Goal: Task Accomplishment & Management: Complete application form

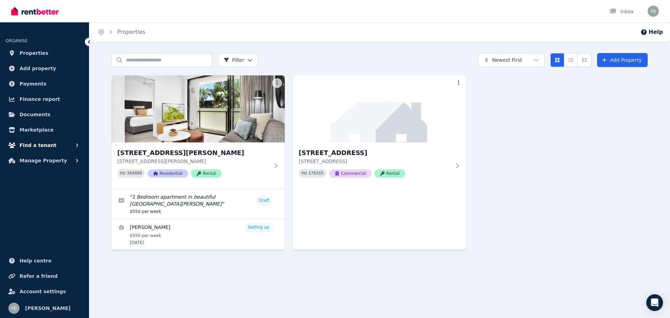
click at [39, 144] on span "Find a tenant" at bounding box center [38, 145] width 37 height 8
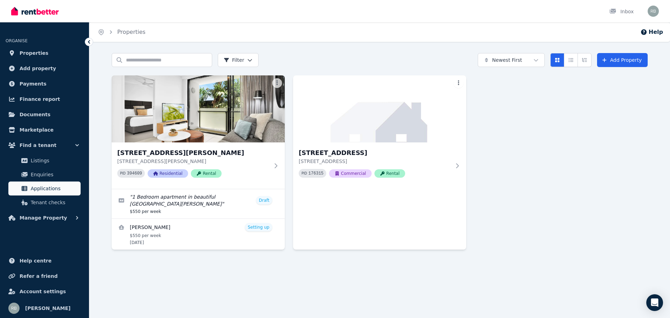
click at [45, 188] on span "Applications" at bounding box center [54, 188] width 47 height 8
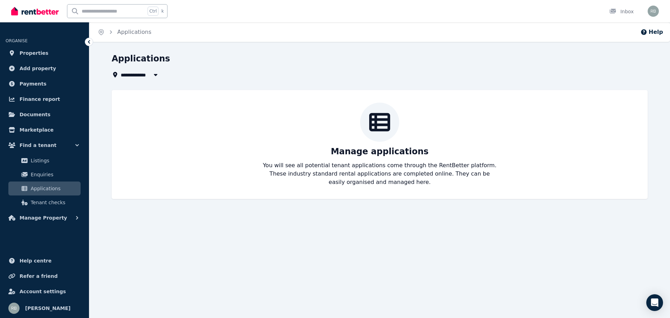
click at [140, 73] on span "All Properties" at bounding box center [143, 74] width 45 height 8
type input "**********"
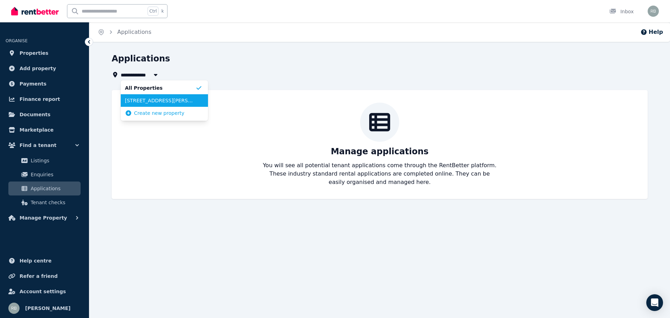
click at [154, 101] on span "[STREET_ADDRESS][PERSON_NAME]" at bounding box center [160, 100] width 70 height 7
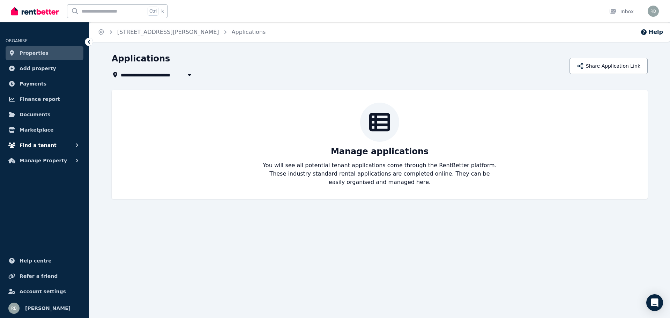
click at [45, 144] on span "Find a tenant" at bounding box center [38, 145] width 37 height 8
click at [56, 161] on span "Listings" at bounding box center [54, 160] width 47 height 8
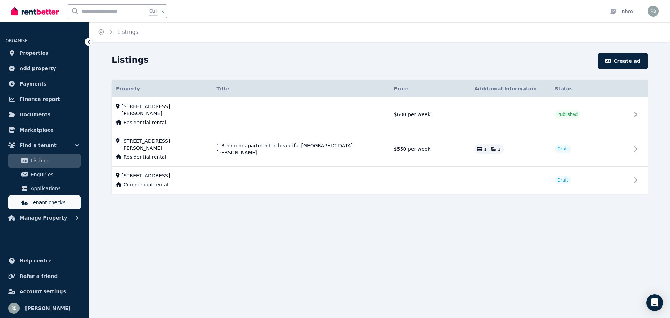
click at [52, 201] on span "Tenant checks" at bounding box center [54, 202] width 47 height 8
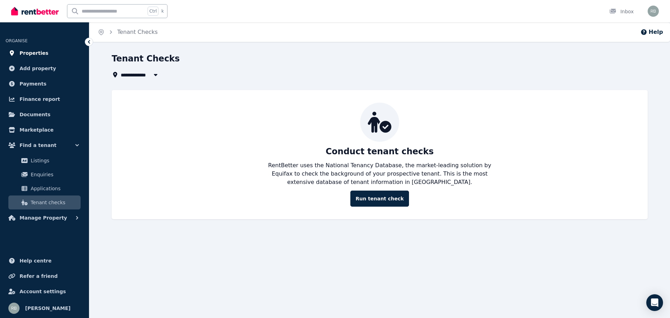
click at [41, 51] on span "Properties" at bounding box center [34, 53] width 29 height 8
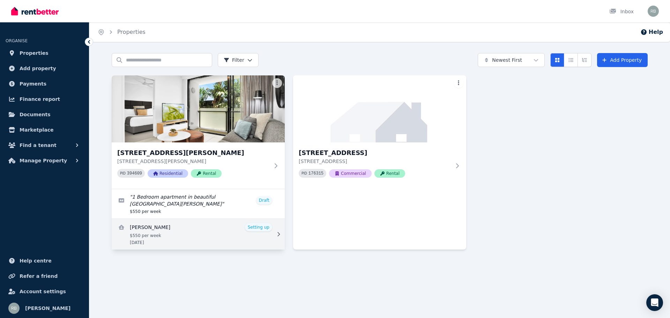
click at [203, 230] on link "View details for Jhonatan Villabonama" at bounding box center [198, 234] width 173 height 31
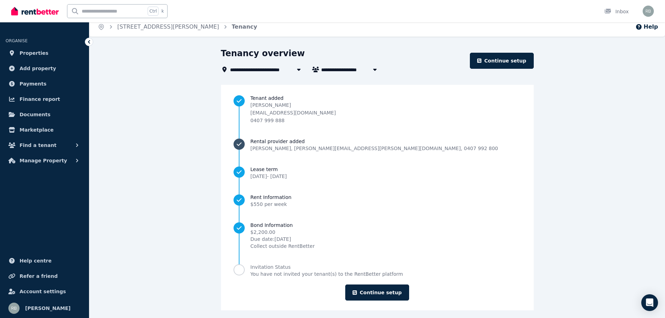
scroll to position [10, 0]
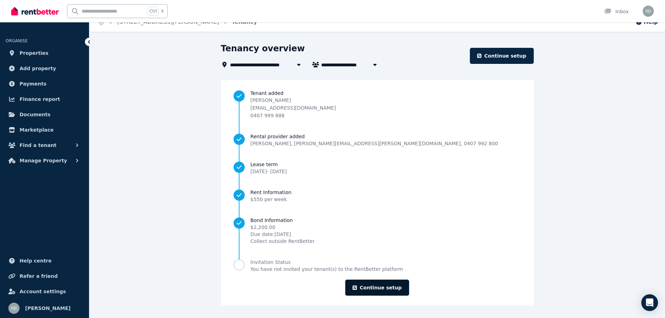
click at [386, 287] on link "Continue setup" at bounding box center [377, 287] width 64 height 16
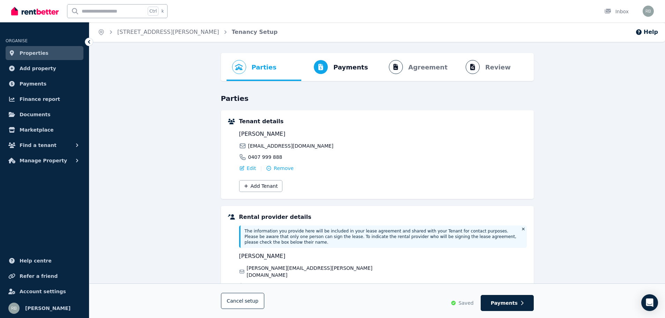
click at [417, 68] on ol "Parties Rental provider and tenant details Payments Bond and rental payments Ag…" at bounding box center [376, 67] width 301 height 28
click at [505, 301] on span "Payments" at bounding box center [504, 302] width 27 height 7
select select "**********"
select select "*"
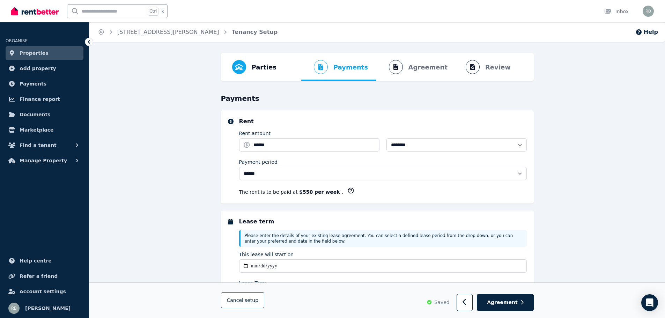
select select "**********"
click at [505, 301] on span "Agreement" at bounding box center [502, 302] width 31 height 7
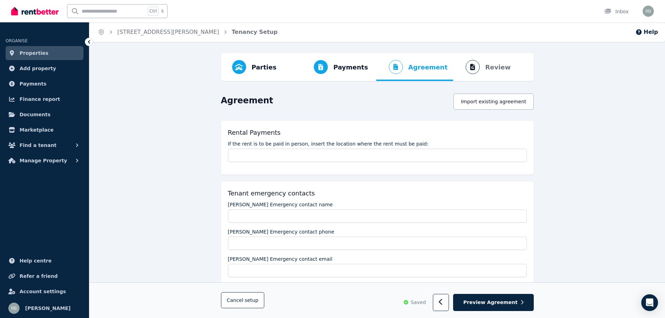
click at [505, 301] on span "Preview Agreement" at bounding box center [490, 302] width 54 height 7
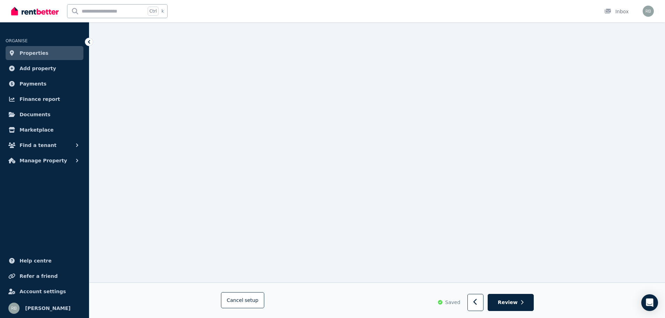
scroll to position [558, 0]
click at [475, 301] on button "button" at bounding box center [475, 302] width 16 height 17
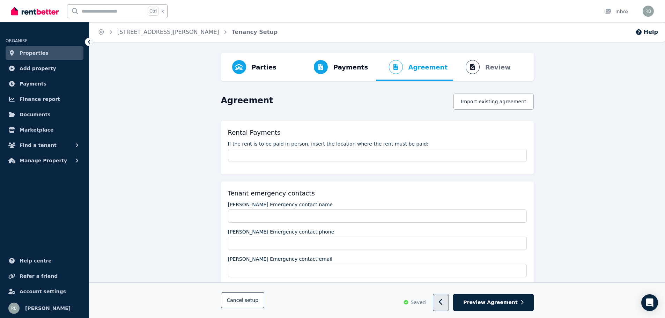
click at [443, 302] on icon "button" at bounding box center [441, 302] width 5 height 7
select select "**********"
select select "*"
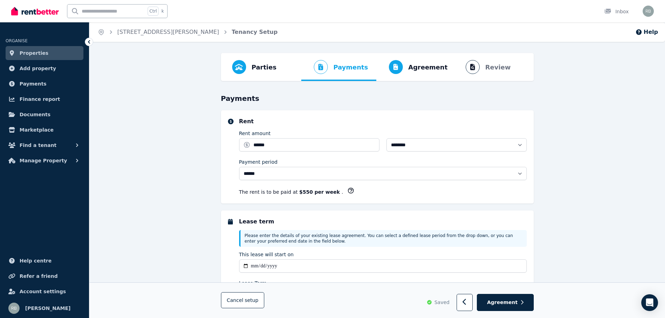
select select "**********"
click at [449, 302] on span "Saved" at bounding box center [441, 302] width 15 height 7
click at [468, 302] on button "button" at bounding box center [464, 302] width 16 height 17
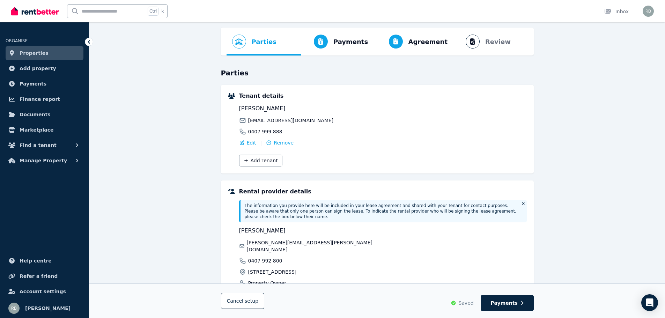
scroll to position [70, 0]
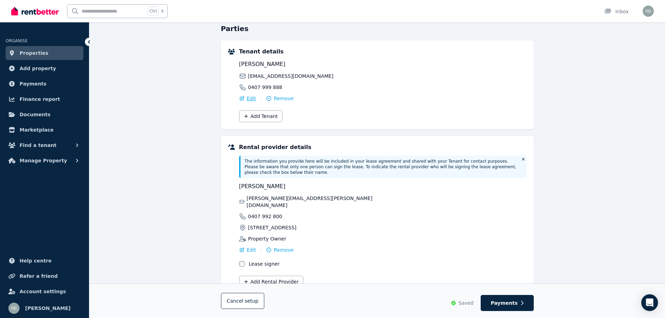
click at [252, 99] on span "Edit" at bounding box center [251, 98] width 9 height 7
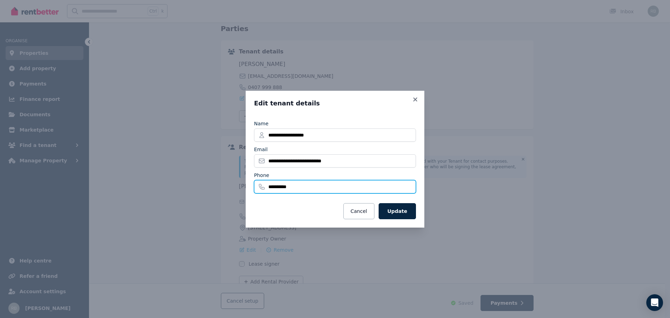
click at [312, 189] on input "**********" at bounding box center [335, 186] width 162 height 13
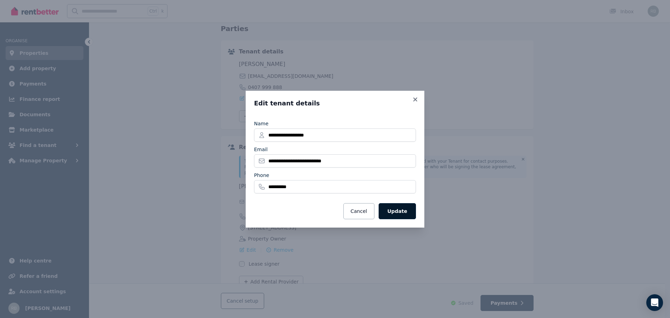
click at [399, 211] on button "Update" at bounding box center [397, 211] width 37 height 16
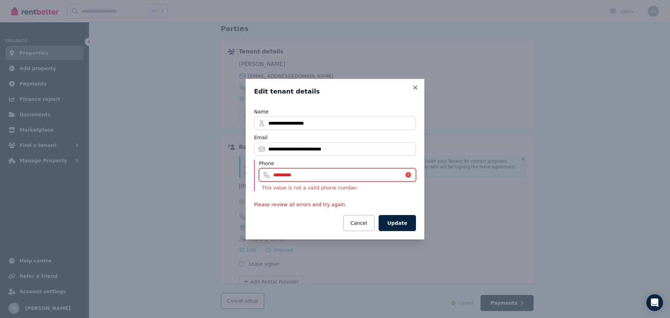
click at [303, 175] on input "**********" at bounding box center [337, 174] width 157 height 13
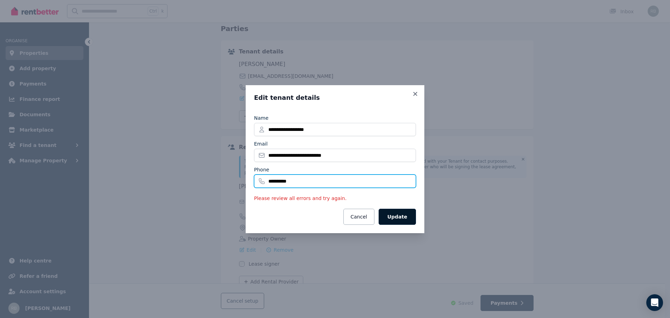
type input "**********"
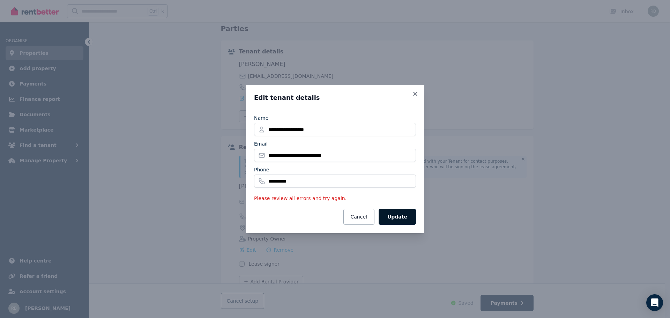
click at [397, 216] on button "Update" at bounding box center [397, 217] width 37 height 16
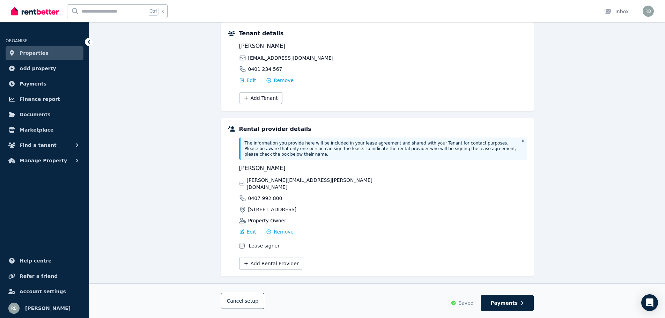
scroll to position [0, 0]
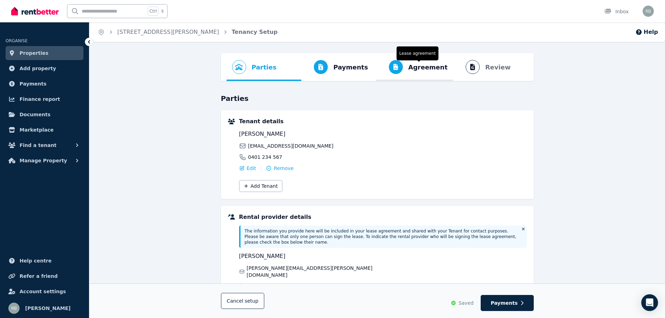
click at [421, 67] on span "Agreement" at bounding box center [427, 67] width 39 height 10
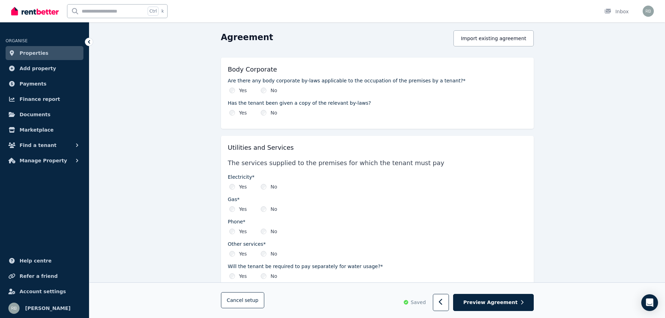
scroll to position [174, 0]
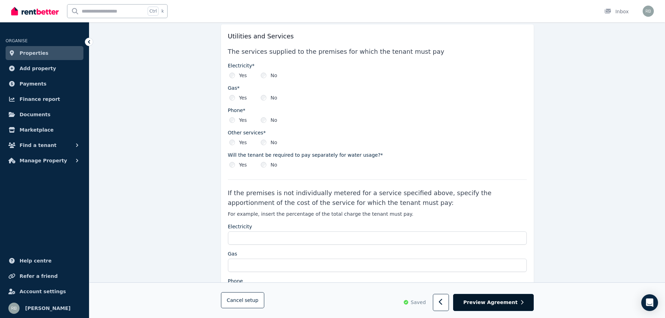
click at [493, 300] on span "Preview Agreement" at bounding box center [490, 302] width 54 height 7
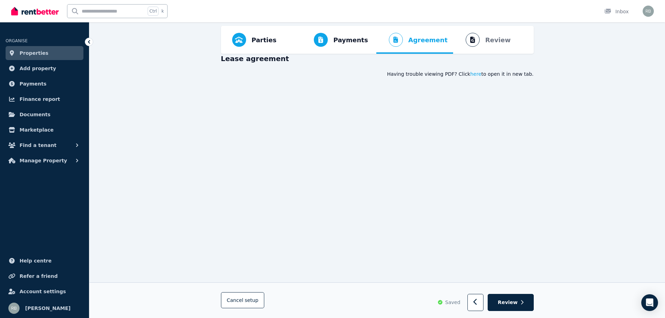
scroll to position [0, 0]
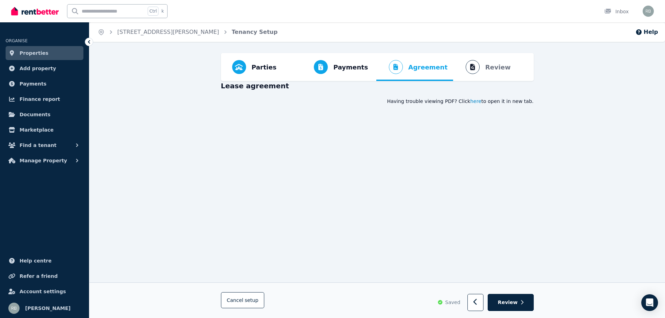
click at [481, 101] on span "here" at bounding box center [475, 101] width 11 height 7
click at [35, 54] on span "Properties" at bounding box center [34, 53] width 29 height 8
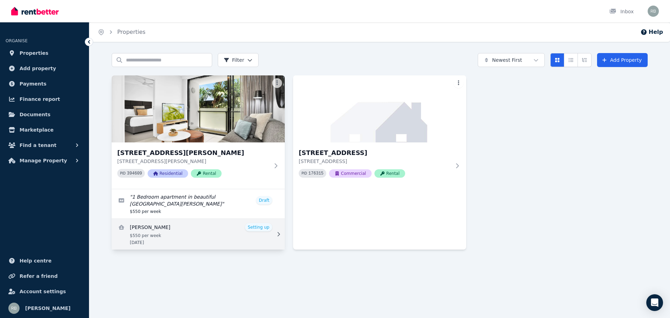
click at [206, 229] on link "View details for Jhonatan Villabonama" at bounding box center [198, 234] width 173 height 31
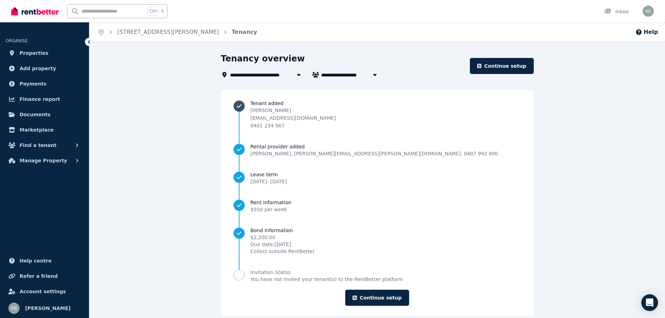
click at [284, 125] on span "0401 234 567" at bounding box center [267, 126] width 34 height 6
click at [379, 297] on link "Continue setup" at bounding box center [377, 298] width 64 height 16
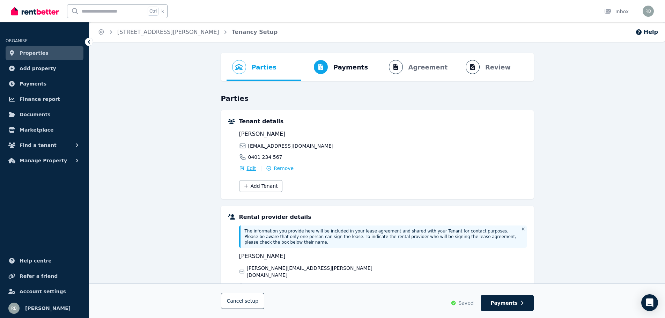
click at [248, 170] on span "Edit" at bounding box center [251, 168] width 9 height 7
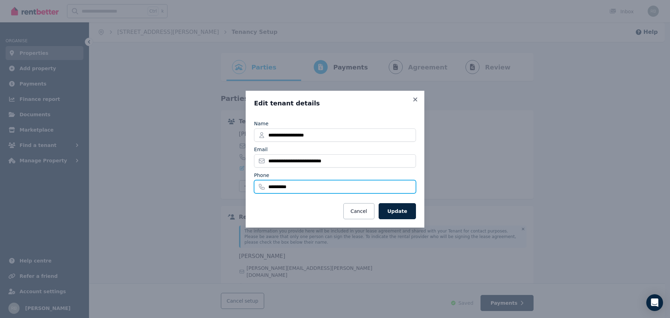
click at [303, 184] on input "**********" at bounding box center [335, 186] width 162 height 13
click at [320, 189] on input "**********" at bounding box center [335, 186] width 162 height 13
paste input "*"
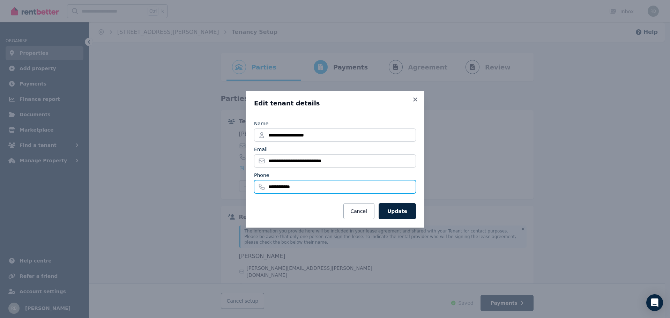
type input "**********"
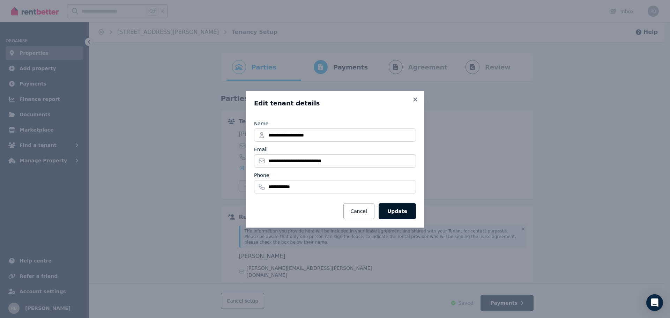
click at [397, 210] on button "Update" at bounding box center [397, 211] width 37 height 16
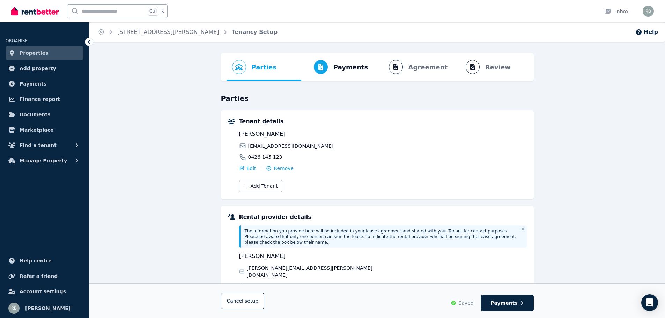
scroll to position [88, 0]
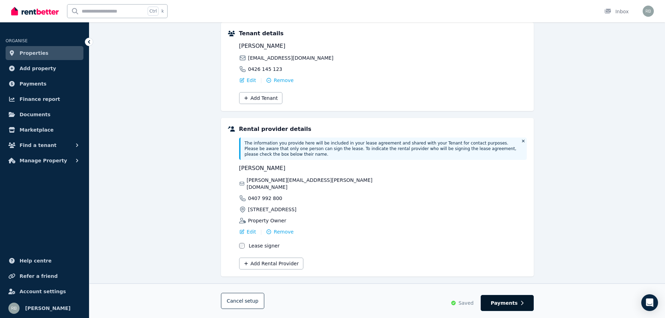
click at [505, 304] on span "Payments" at bounding box center [504, 302] width 27 height 7
select select "**********"
select select "*"
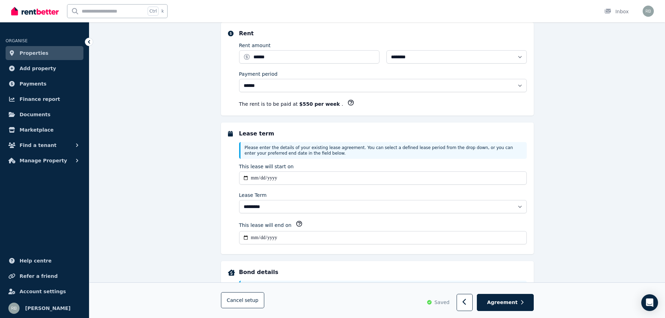
scroll to position [0, 0]
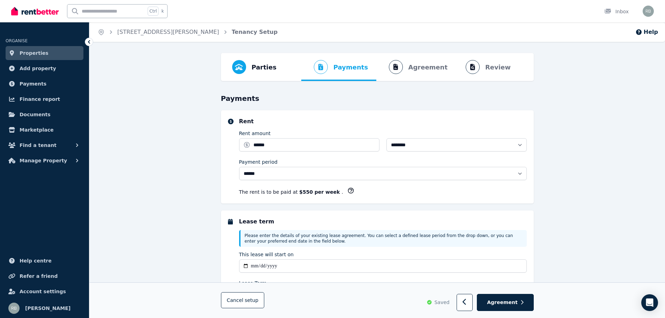
select select "**********"
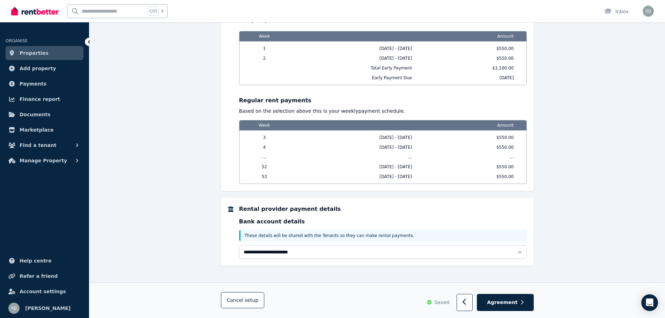
scroll to position [641, 0]
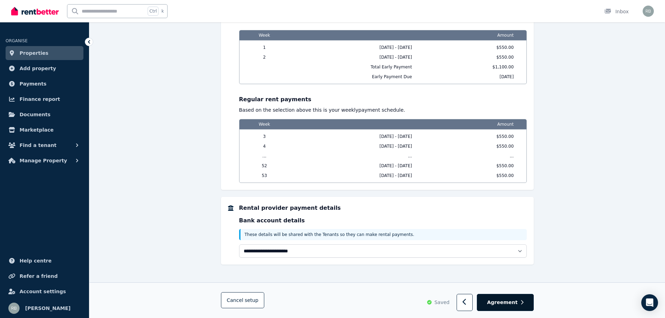
click at [504, 304] on span "Agreement" at bounding box center [502, 302] width 31 height 7
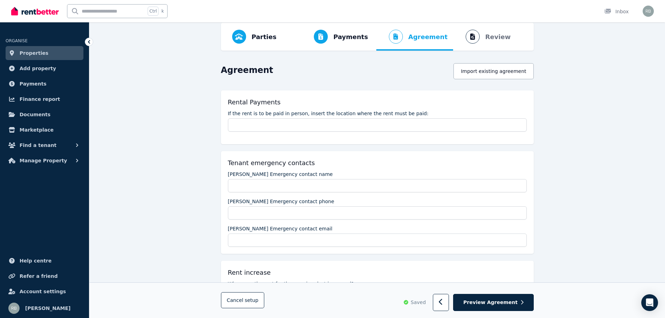
scroll to position [70, 0]
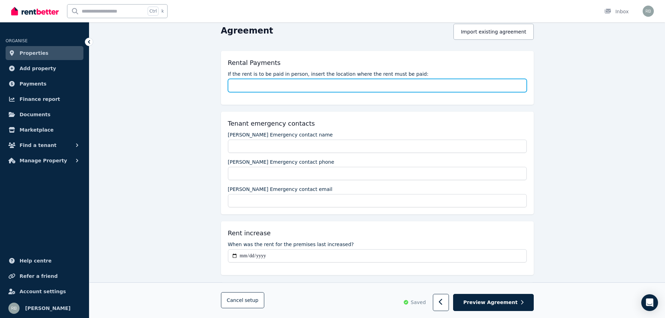
click at [258, 84] on input "If the rent is to be paid in person, insert the location where the rent must be…" at bounding box center [377, 85] width 299 height 13
type input "**"
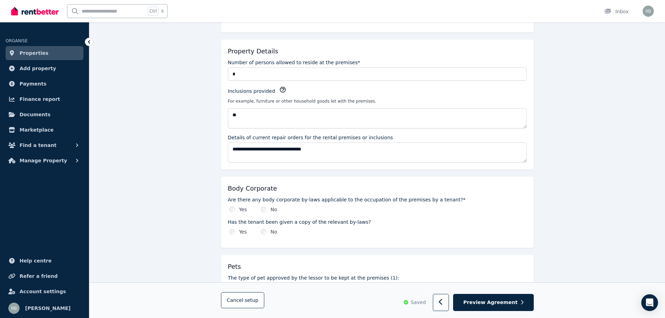
scroll to position [314, 0]
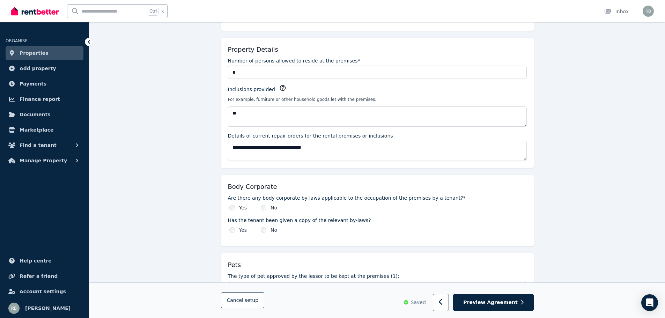
type input "**"
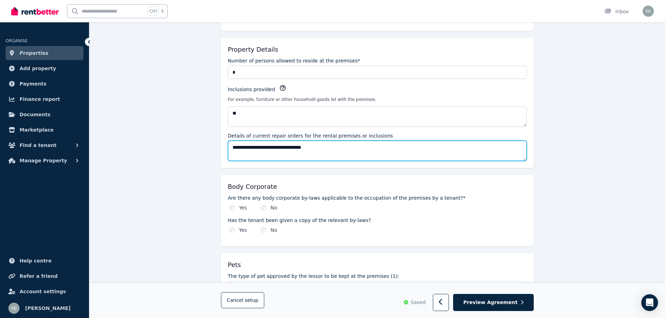
click at [277, 146] on textarea "**********" at bounding box center [377, 151] width 299 height 20
drag, startPoint x: 289, startPoint y: 156, endPoint x: 425, endPoint y: 150, distance: 136.2
click at [438, 150] on textarea "**********" at bounding box center [377, 151] width 299 height 20
click at [315, 147] on textarea "**********" at bounding box center [377, 151] width 299 height 20
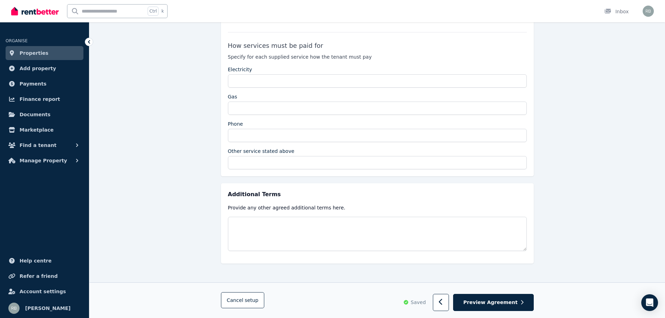
scroll to position [1253, 0]
type textarea "**********"
click at [488, 303] on span "Preview Agreement" at bounding box center [490, 302] width 54 height 7
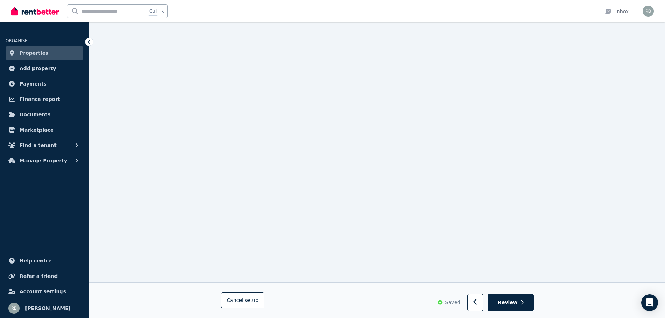
scroll to position [1365, 0]
click at [42, 147] on span "Find a tenant" at bounding box center [38, 145] width 37 height 8
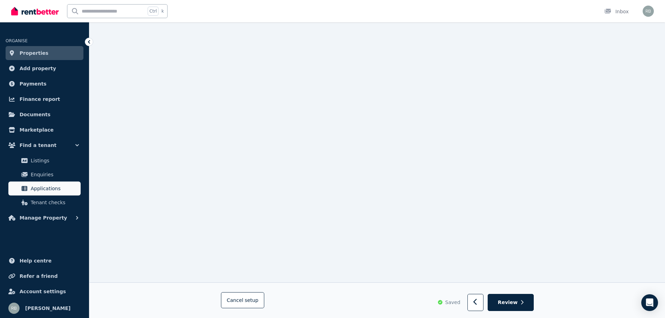
click at [46, 187] on span "Applications" at bounding box center [54, 188] width 47 height 8
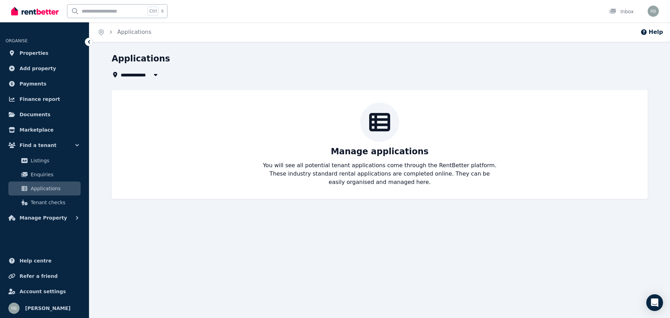
click at [141, 73] on span "All Properties" at bounding box center [143, 74] width 45 height 8
type input "**********"
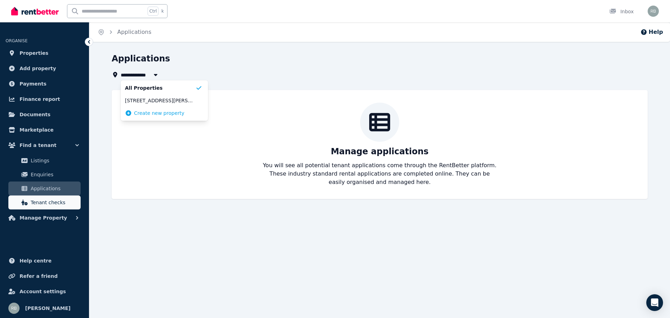
click at [44, 201] on span "Tenant checks" at bounding box center [54, 202] width 47 height 8
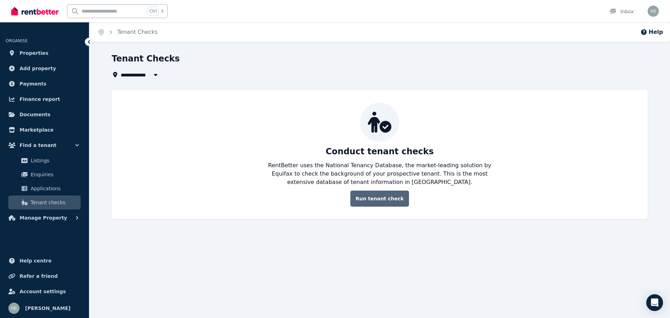
click at [378, 200] on link "Run tenant check" at bounding box center [379, 199] width 59 height 16
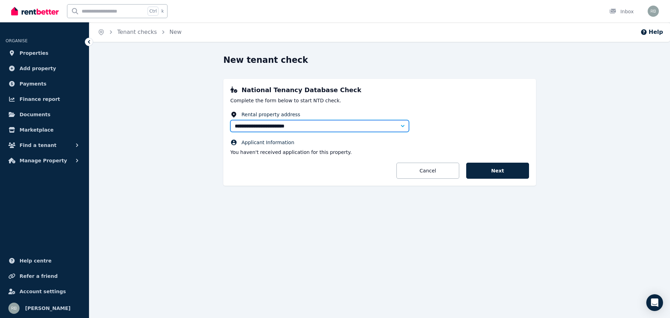
click at [368, 129] on input "**********" at bounding box center [319, 126] width 179 height 12
click at [25, 145] on span "Find a tenant" at bounding box center [38, 145] width 37 height 8
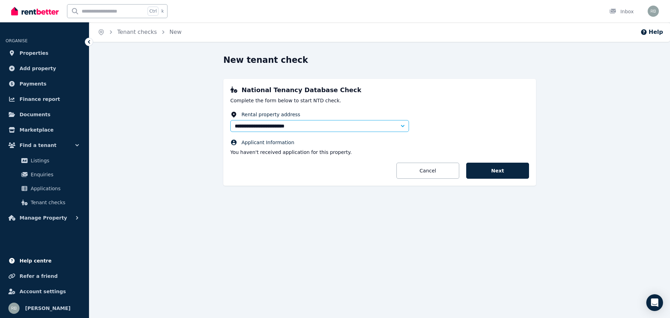
click at [33, 262] on span "Help centre" at bounding box center [36, 260] width 32 height 8
click at [30, 52] on span "Properties" at bounding box center [34, 53] width 29 height 8
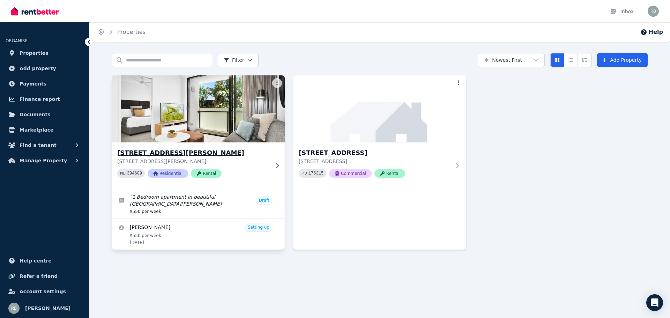
click at [202, 127] on img at bounding box center [198, 109] width 182 height 70
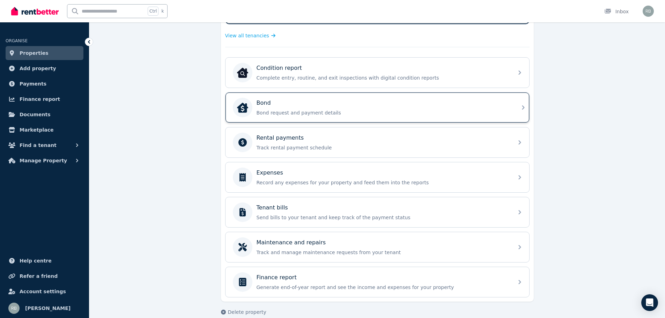
scroll to position [174, 0]
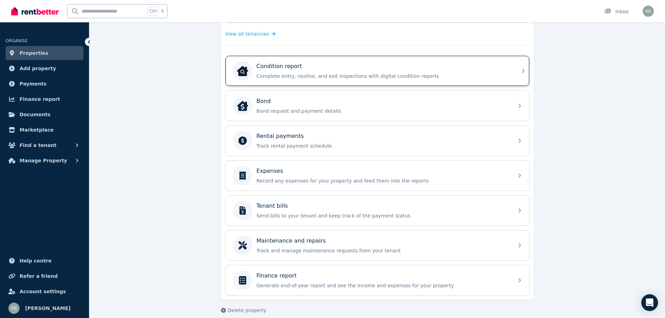
click at [399, 70] on div "Condition report" at bounding box center [382, 66] width 253 height 8
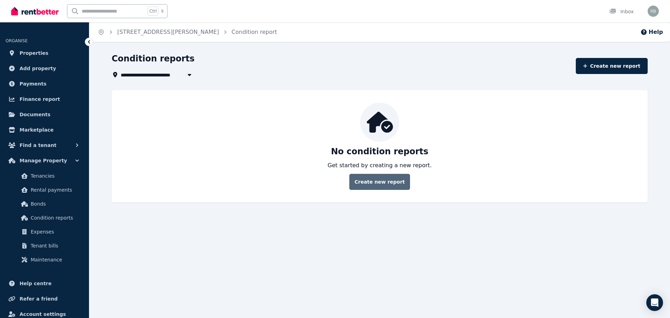
click at [380, 182] on link "Create new report" at bounding box center [379, 182] width 61 height 16
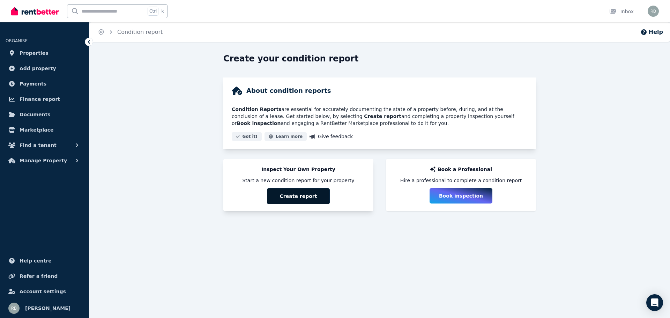
click at [309, 196] on button "Create report" at bounding box center [298, 196] width 63 height 16
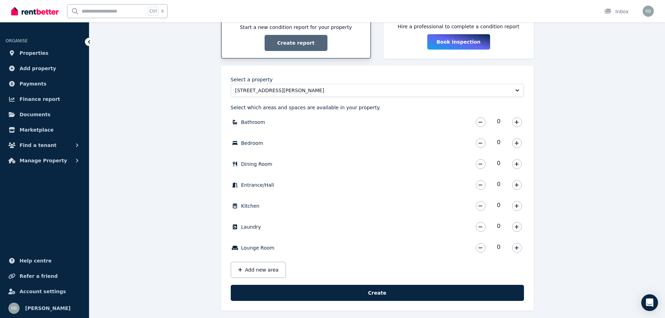
scroll to position [159, 0]
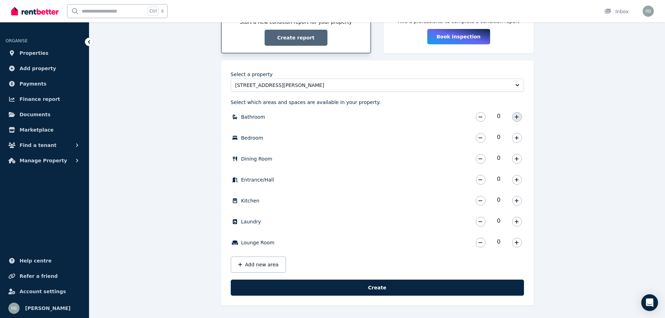
click at [517, 115] on icon "button" at bounding box center [516, 116] width 4 height 5
click at [516, 139] on icon "button" at bounding box center [517, 138] width 4 height 4
click at [515, 160] on icon "button" at bounding box center [516, 158] width 4 height 5
click at [515, 178] on icon "button" at bounding box center [516, 179] width 4 height 5
click at [515, 201] on icon "button" at bounding box center [517, 201] width 4 height 4
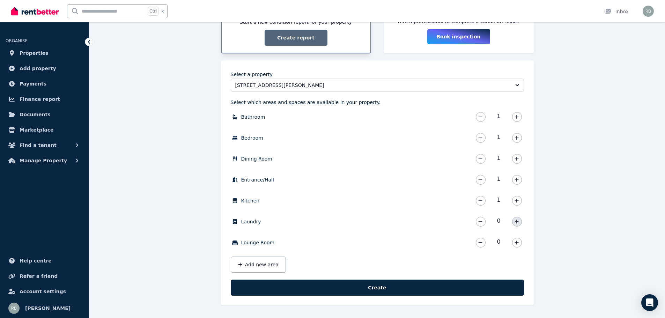
click at [518, 221] on icon "button" at bounding box center [516, 221] width 4 height 5
click at [516, 242] on icon "button" at bounding box center [516, 242] width 4 height 5
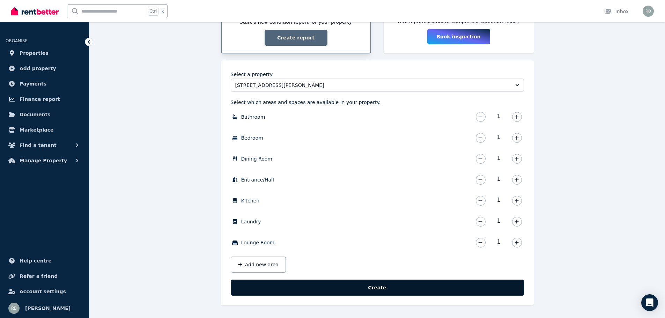
click at [388, 286] on button "Create" at bounding box center [377, 287] width 293 height 16
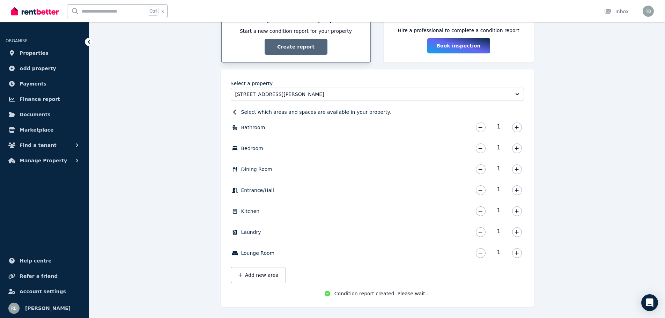
scroll to position [151, 0]
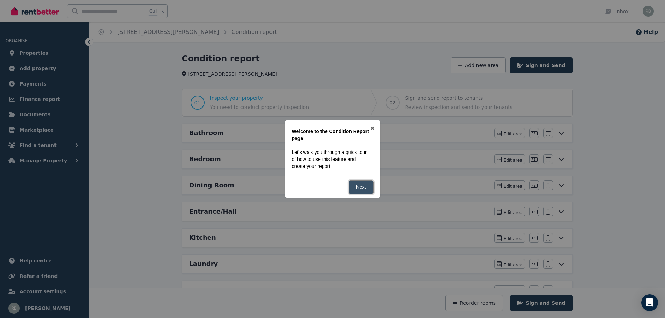
click at [358, 188] on link "Next" at bounding box center [361, 187] width 25 height 14
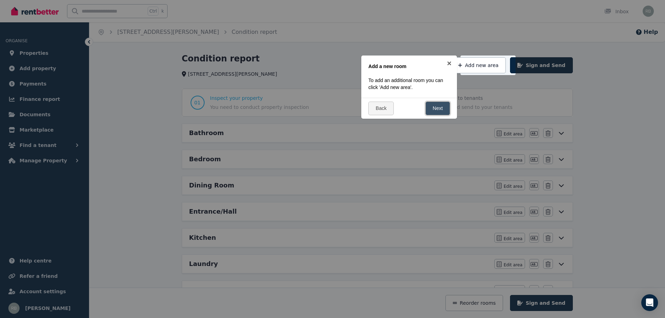
click at [432, 109] on link "Next" at bounding box center [437, 109] width 25 height 14
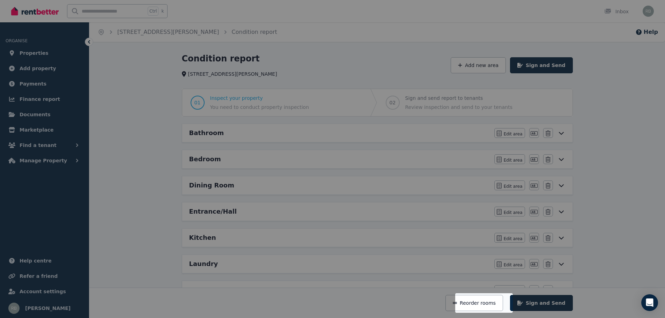
scroll to position [129, 0]
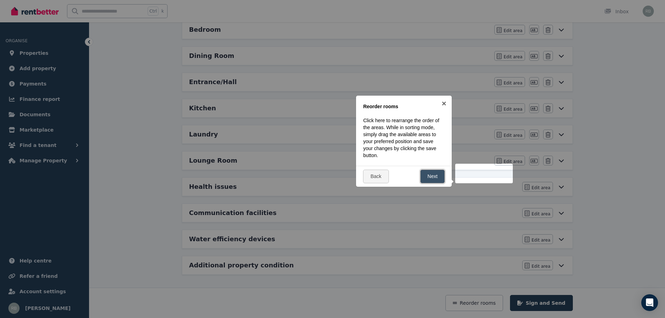
click at [429, 171] on link "Next" at bounding box center [432, 177] width 25 height 14
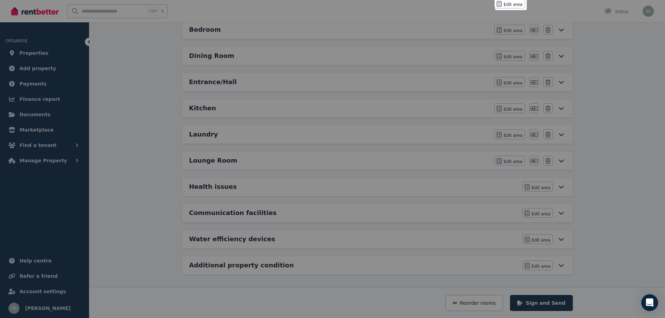
scroll to position [0, 0]
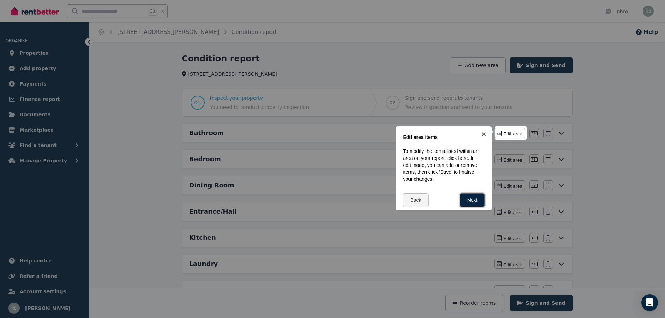
click at [472, 200] on link "Next" at bounding box center [472, 200] width 25 height 14
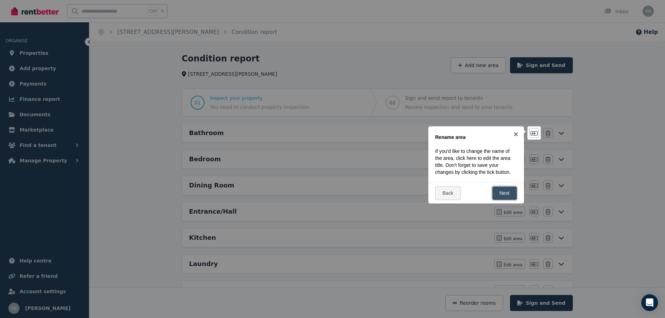
click at [501, 194] on link "Next" at bounding box center [504, 193] width 25 height 14
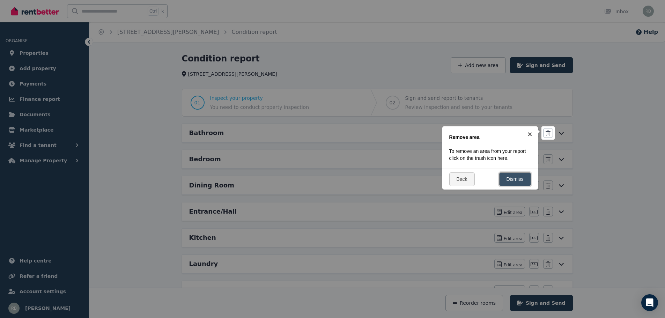
click at [507, 180] on link "Dismiss" at bounding box center [515, 179] width 32 height 14
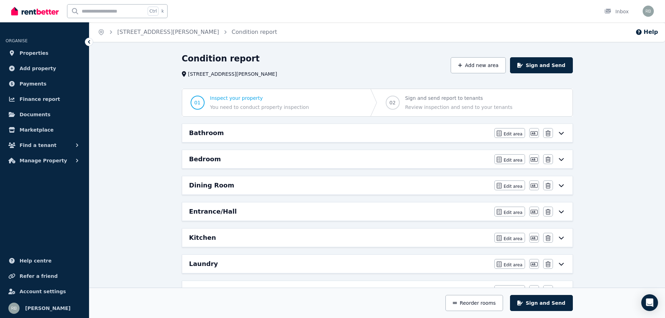
click at [559, 133] on icon at bounding box center [561, 133] width 8 height 6
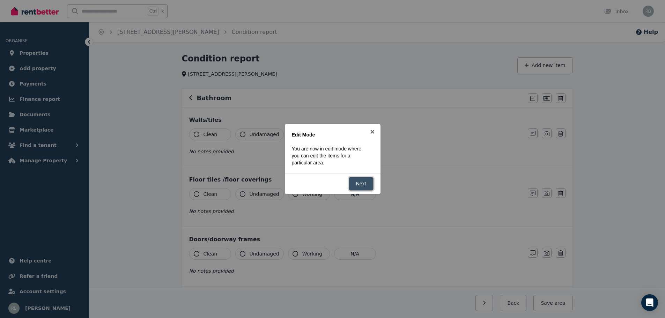
click at [361, 182] on link "Next" at bounding box center [361, 184] width 25 height 14
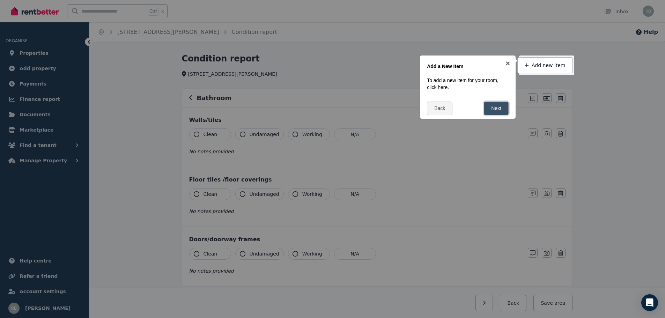
click at [484, 110] on link "Next" at bounding box center [496, 109] width 25 height 14
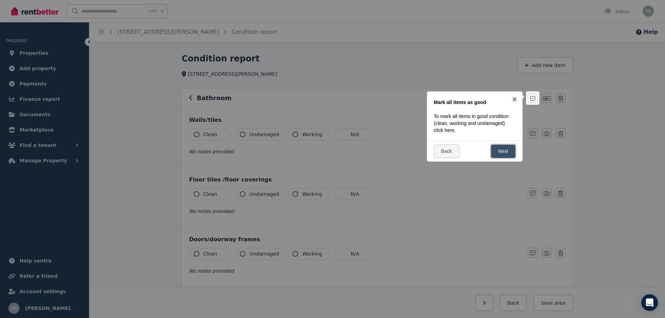
click at [504, 151] on link "Next" at bounding box center [503, 151] width 25 height 14
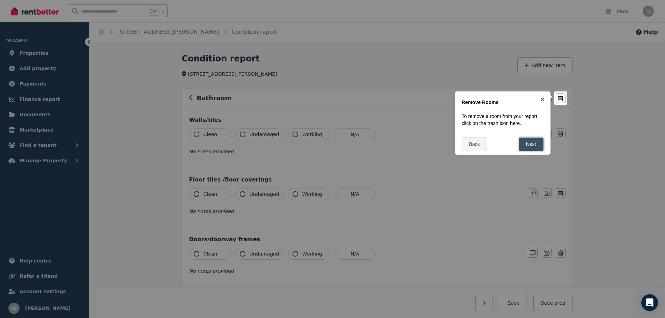
click at [527, 143] on link "Next" at bounding box center [530, 144] width 25 height 14
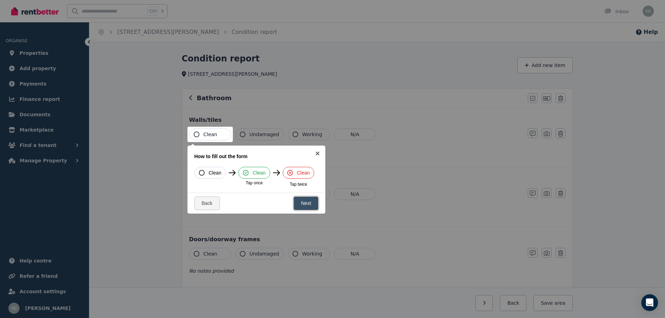
click at [300, 203] on link "Next" at bounding box center [305, 203] width 25 height 14
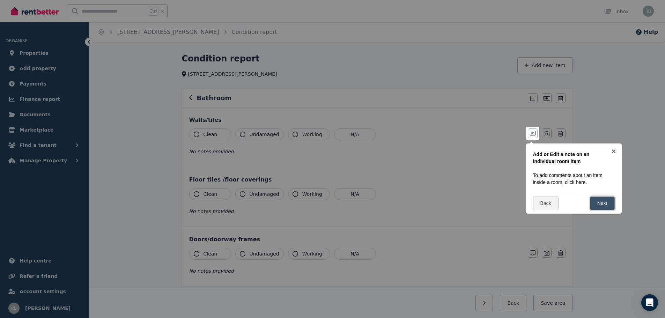
click at [598, 204] on link "Next" at bounding box center [602, 203] width 25 height 14
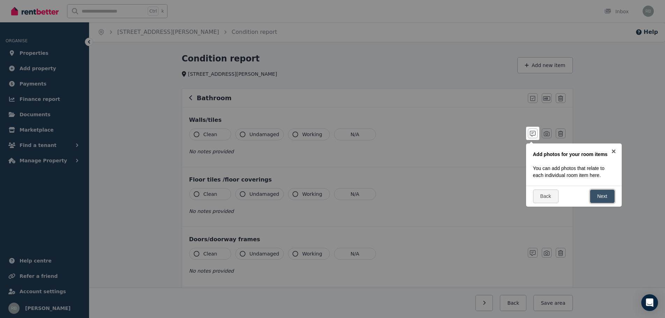
click at [598, 193] on link "Next" at bounding box center [602, 196] width 25 height 14
click at [600, 203] on link "Next" at bounding box center [602, 203] width 25 height 14
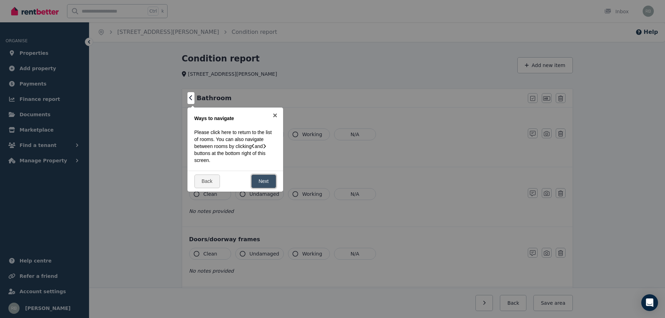
click at [265, 180] on link "Next" at bounding box center [263, 181] width 25 height 14
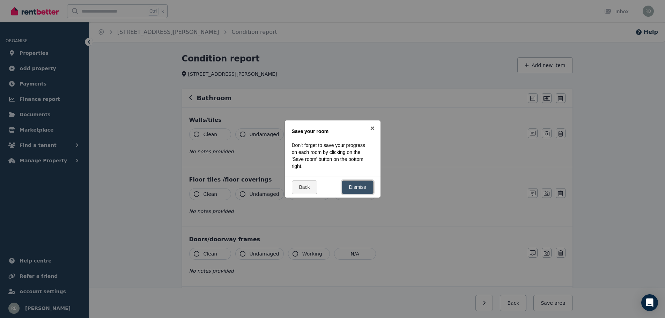
click at [366, 187] on link "Dismiss" at bounding box center [358, 187] width 32 height 14
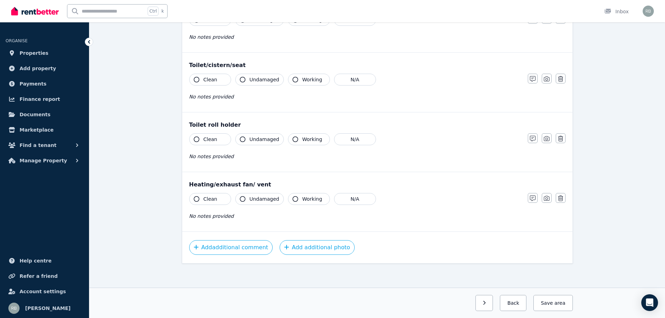
scroll to position [772, 0]
click at [553, 300] on button "Save area" at bounding box center [552, 303] width 39 height 16
